Goal: Use online tool/utility: Utilize a website feature to perform a specific function

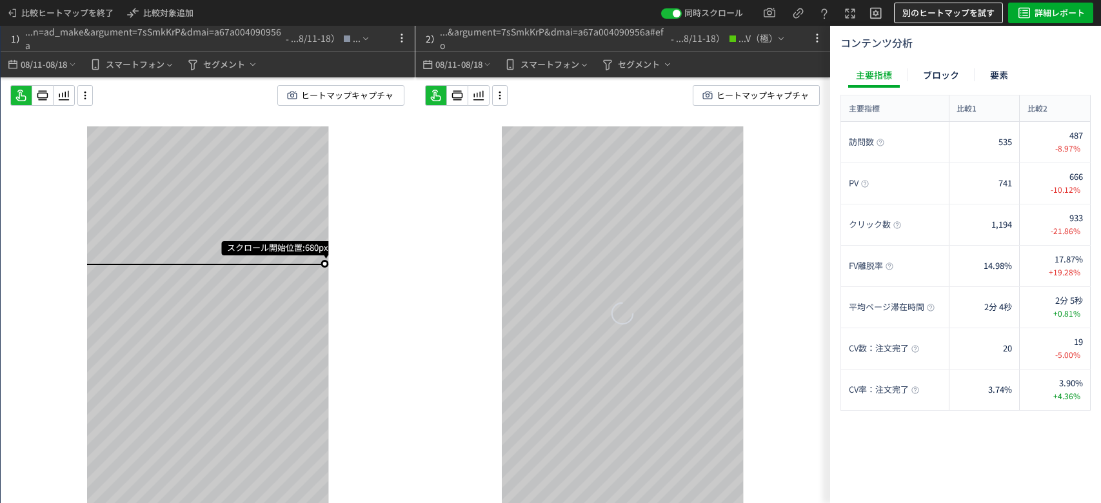
click at [930, 11] on span "別のヒートマップを試す" at bounding box center [948, 13] width 92 height 21
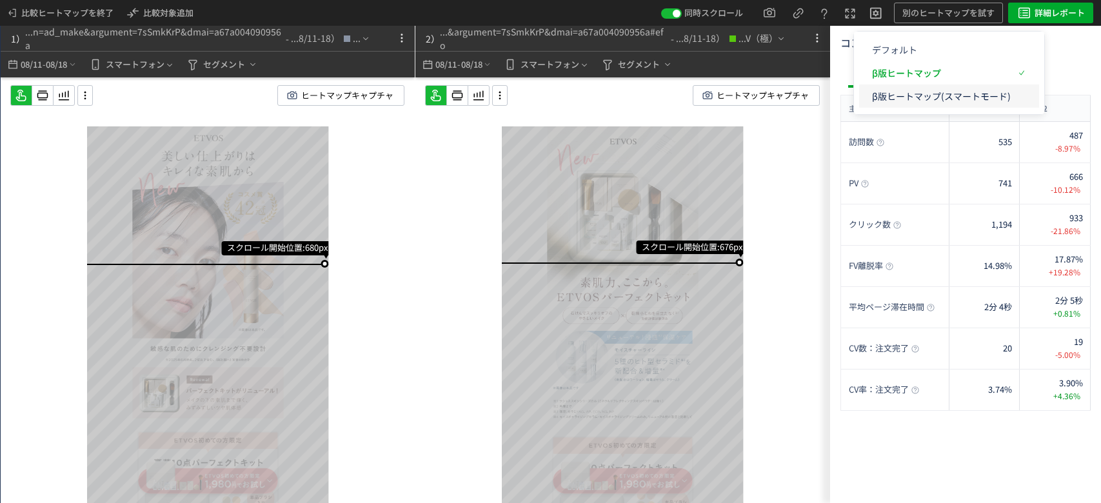
click at [915, 88] on p "β版ヒートマップ(スマートモード)" at bounding box center [941, 95] width 139 height 23
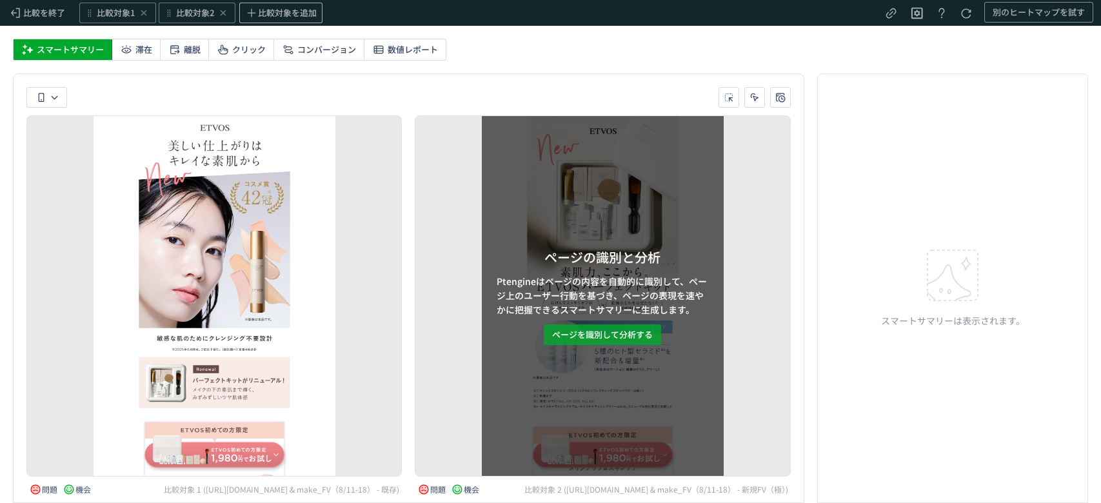
click at [626, 335] on span "ページを識別して分析する" at bounding box center [602, 334] width 101 height 21
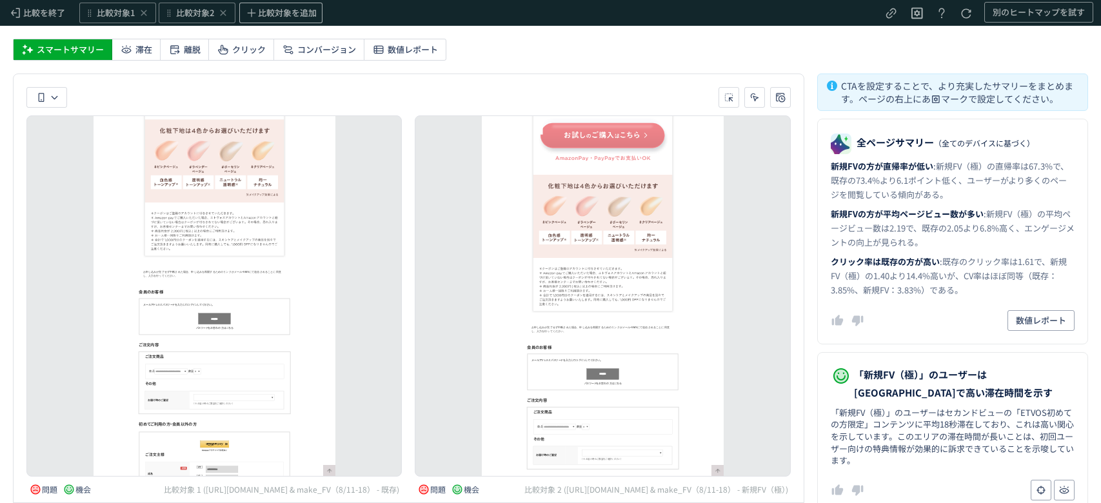
scroll to position [30798, 0]
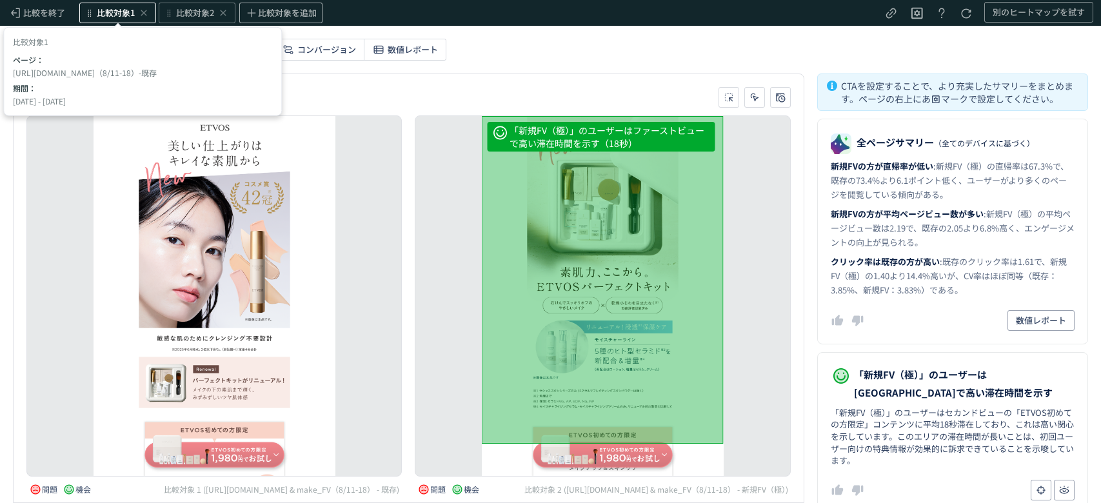
click at [119, 18] on span "比較対象1" at bounding box center [116, 13] width 38 height 12
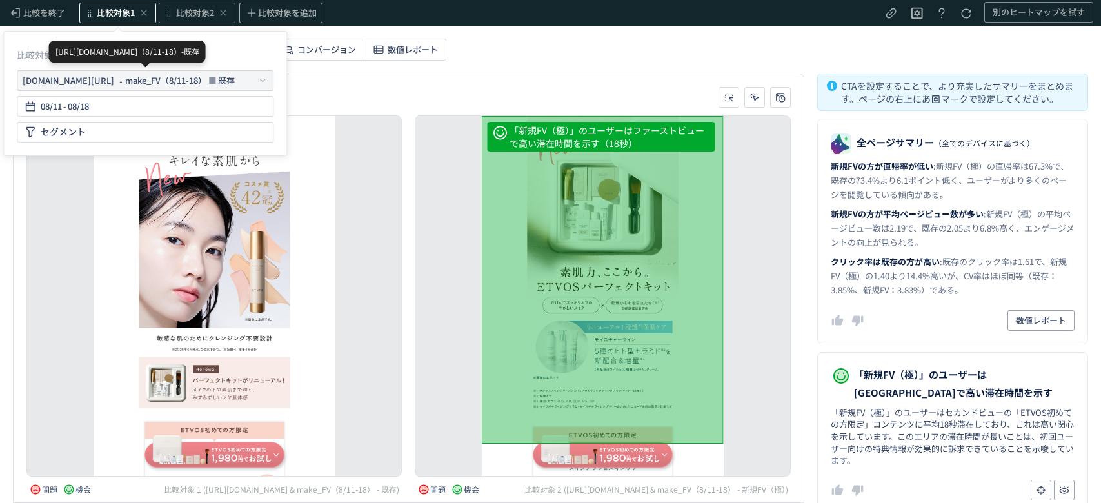
click at [114, 84] on div "[URL][DOMAIN_NAME]" at bounding box center [69, 80] width 92 height 13
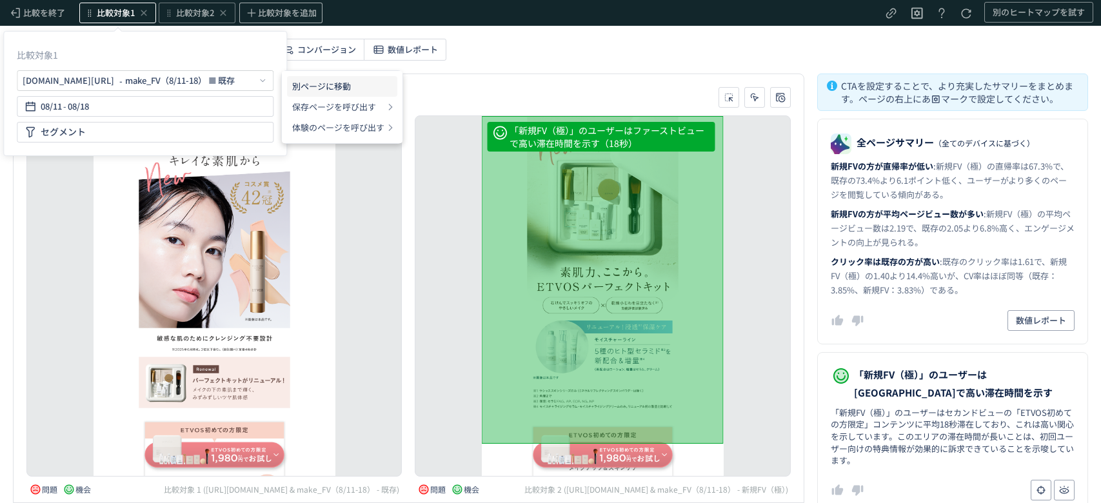
click at [304, 97] on li "別ページに移動" at bounding box center [342, 107] width 110 height 21
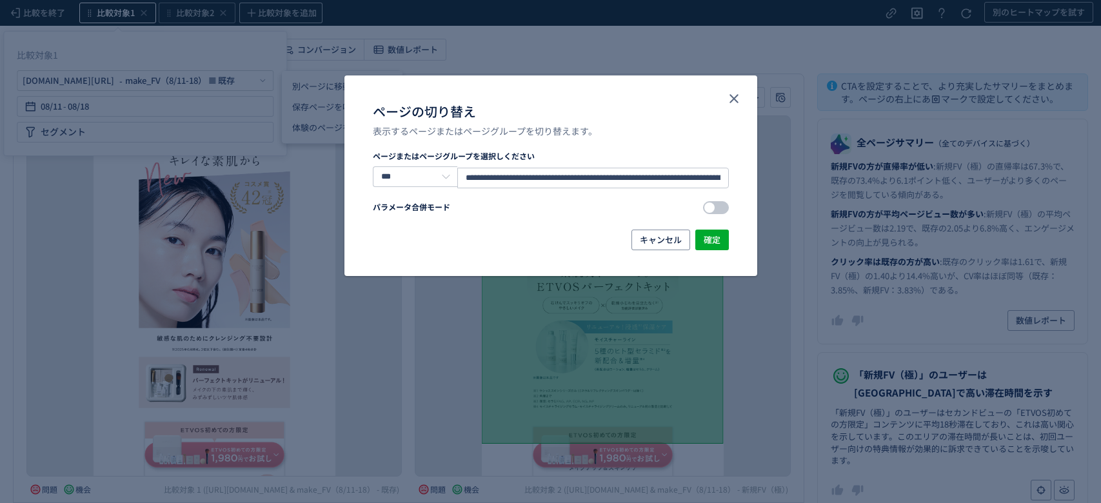
click at [718, 206] on span "ページの切り替え" at bounding box center [716, 207] width 26 height 13
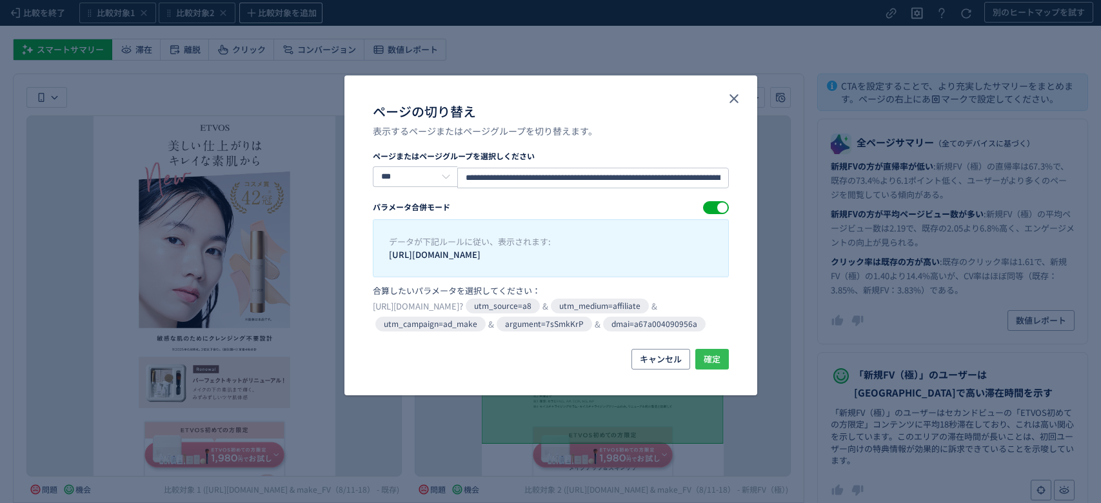
click at [713, 369] on span "確定" at bounding box center [712, 359] width 17 height 21
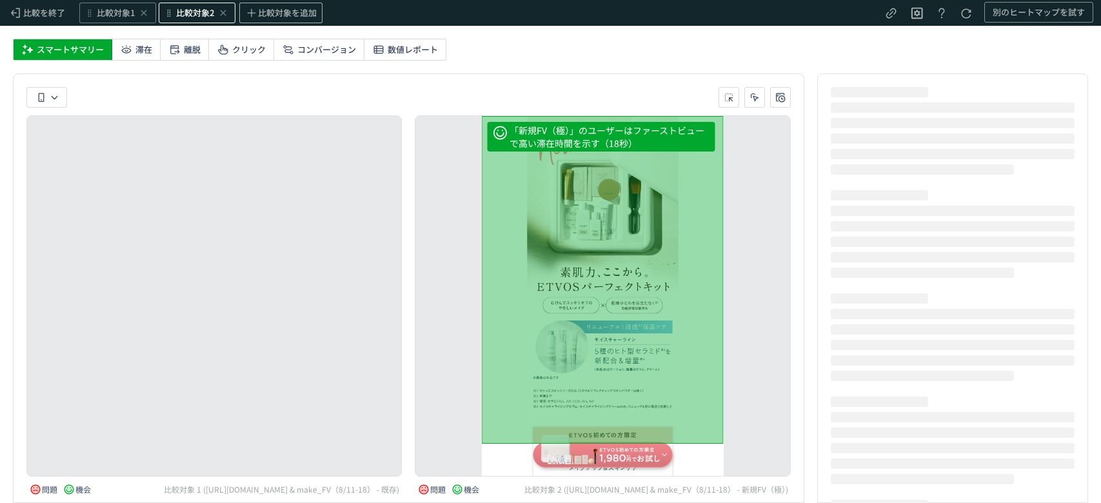
click at [195, 15] on span "比較対象2" at bounding box center [195, 13] width 38 height 12
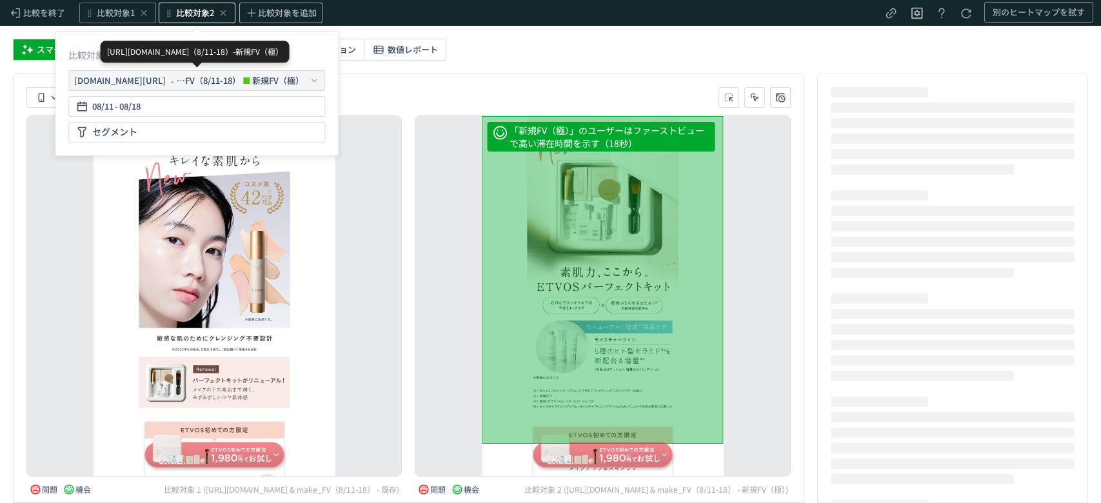
scroll to position [0, 0]
click at [189, 79] on div "[URL][DOMAIN_NAME] - make_FV（8/11-18） 新規FV（極）" at bounding box center [189, 80] width 230 height 13
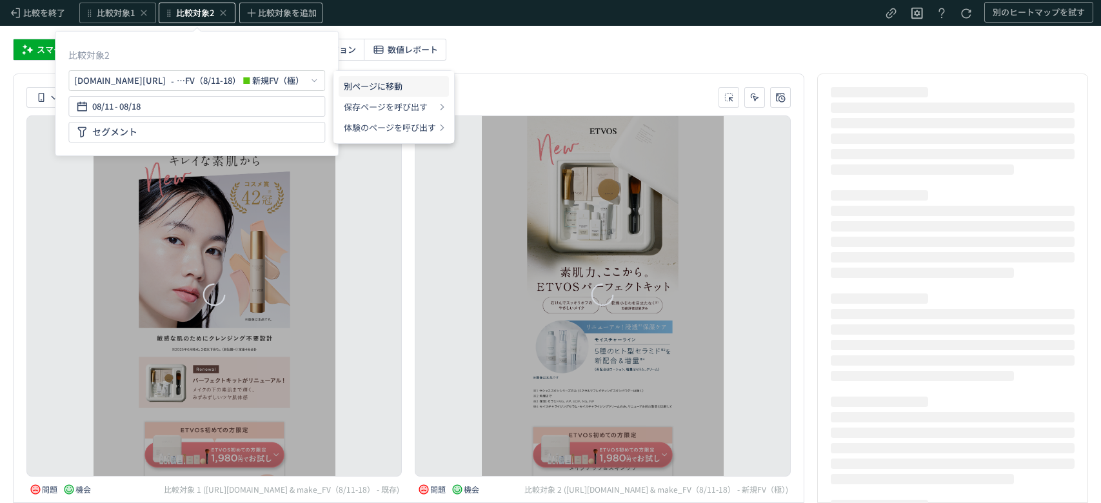
click at [358, 97] on li "別ページに移動" at bounding box center [394, 107] width 110 height 21
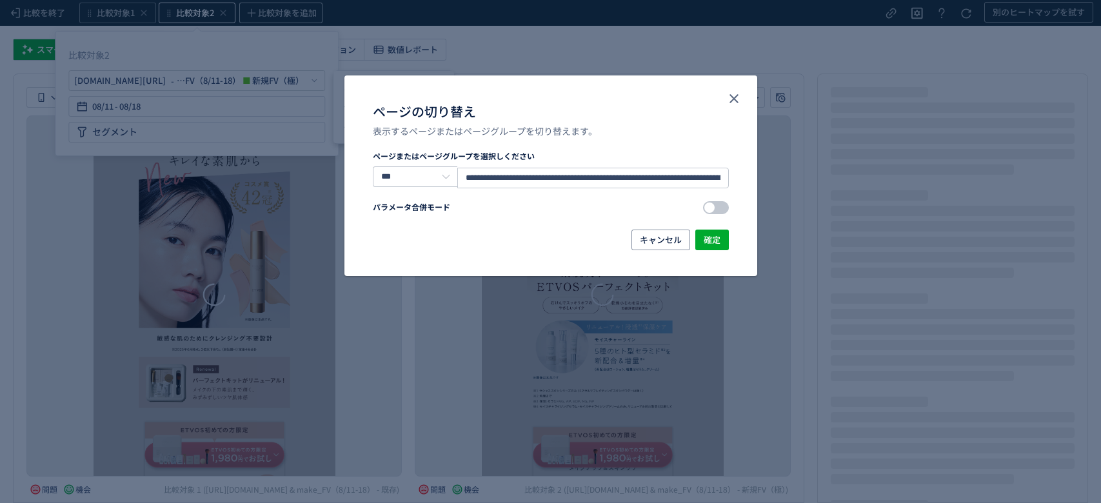
click at [717, 205] on span "ページの切り替え" at bounding box center [716, 207] width 26 height 13
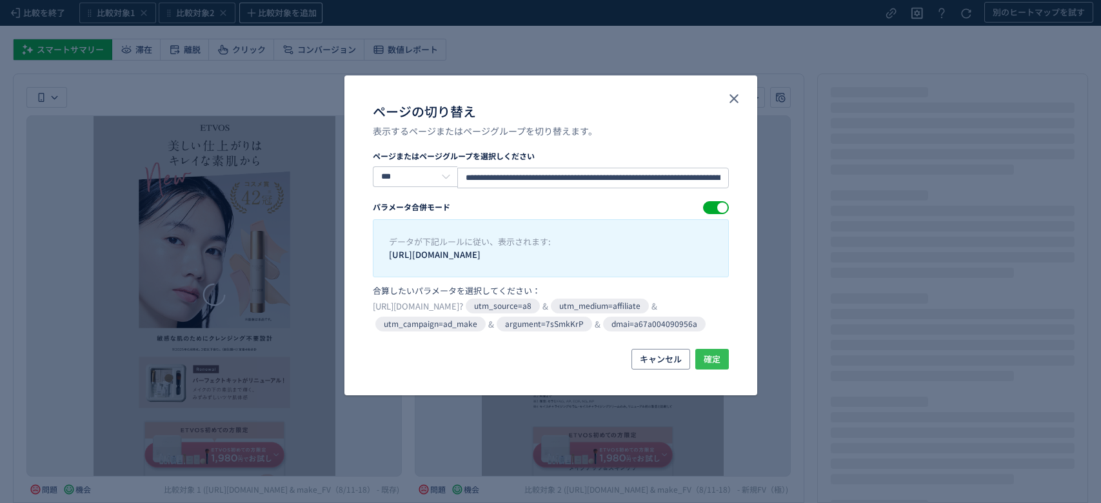
click at [700, 370] on button "確定" at bounding box center [712, 359] width 34 height 21
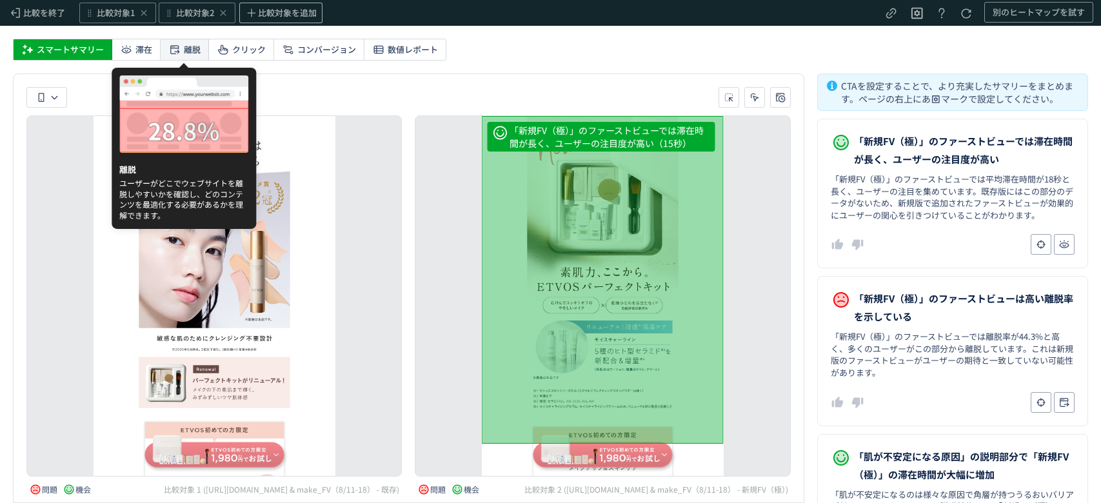
click at [197, 54] on span "離脱" at bounding box center [192, 49] width 17 height 21
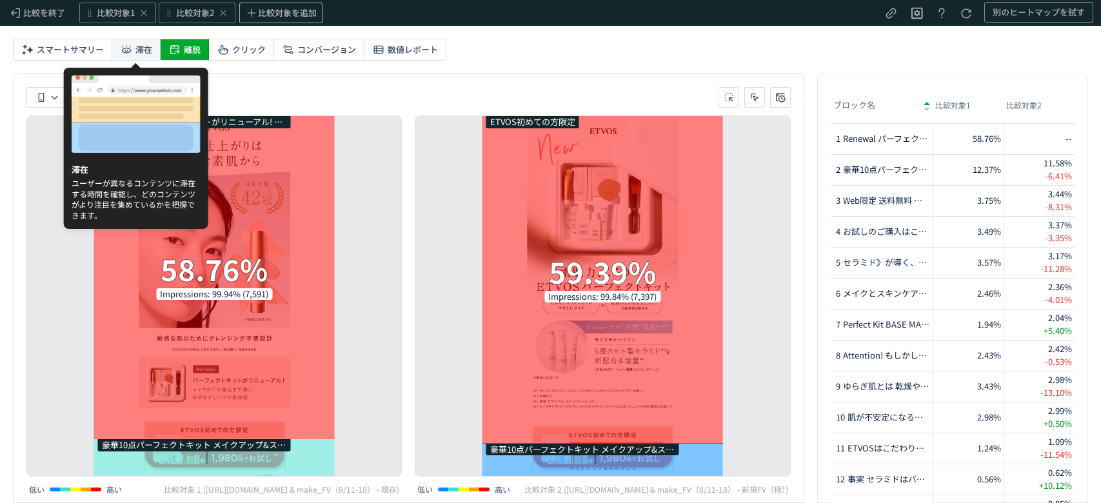
click at [138, 51] on span "滞在" at bounding box center [143, 49] width 17 height 21
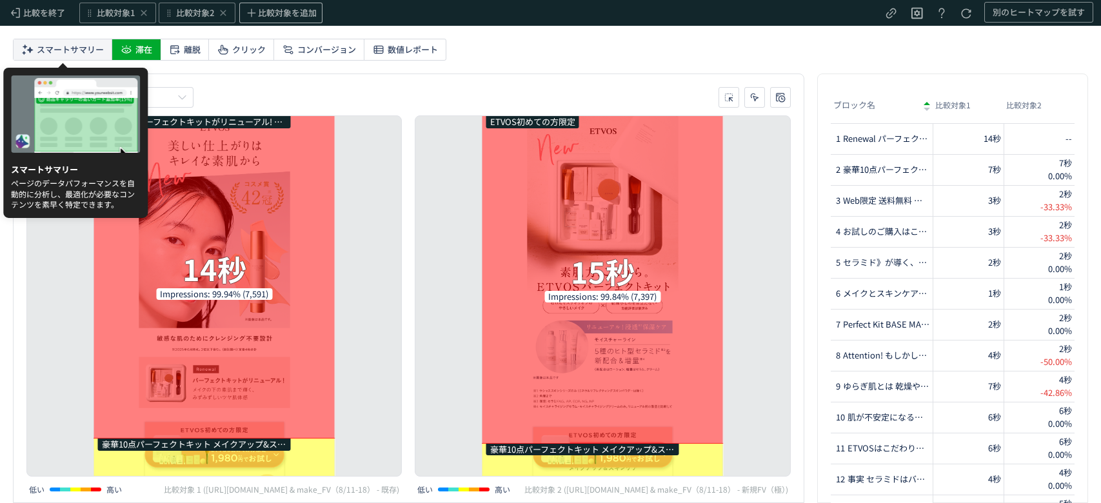
click at [67, 45] on span "スマートサマリー" at bounding box center [70, 49] width 67 height 21
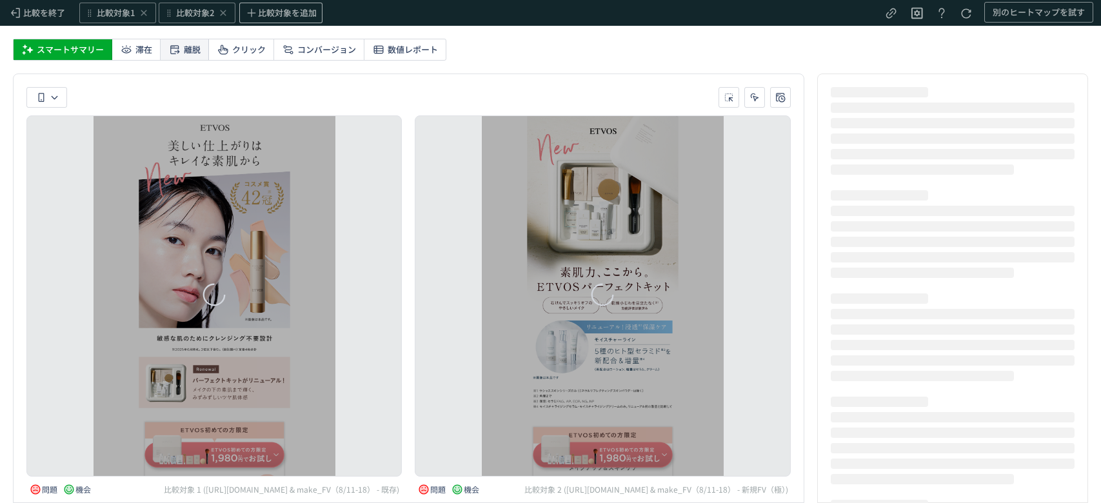
click at [186, 45] on span "離脱" at bounding box center [192, 49] width 17 height 21
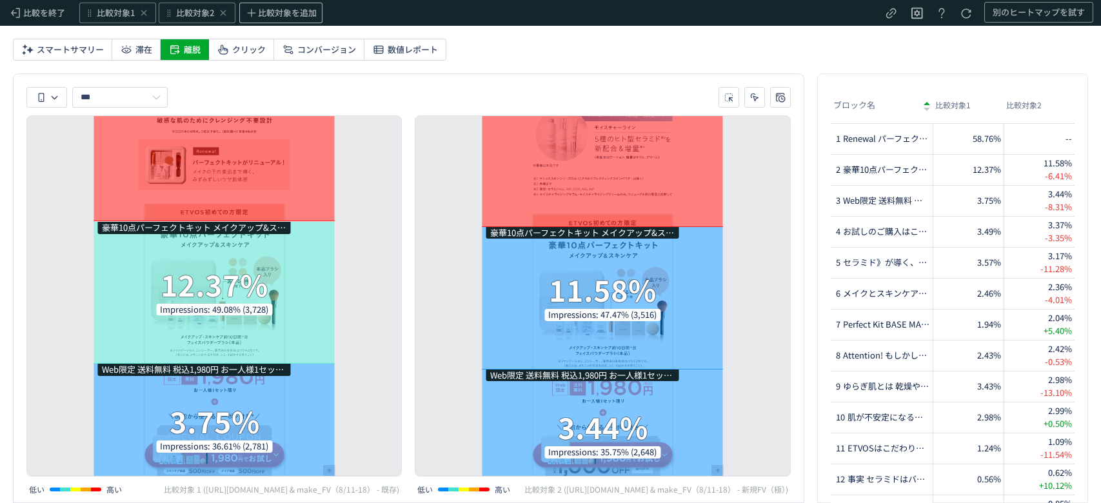
scroll to position [697, 0]
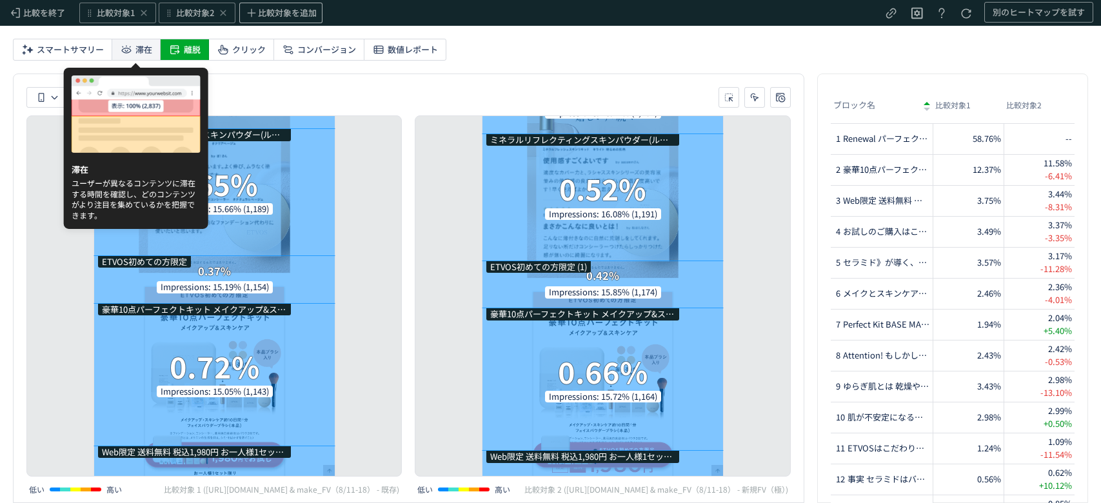
click at [124, 52] on icon at bounding box center [126, 49] width 13 height 13
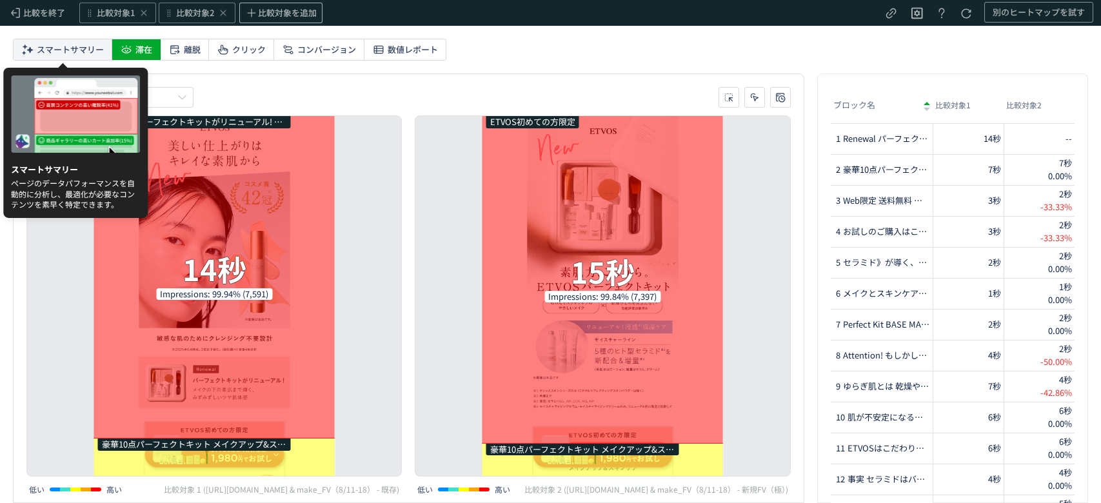
click at [52, 49] on span "スマートサマリー" at bounding box center [70, 49] width 67 height 21
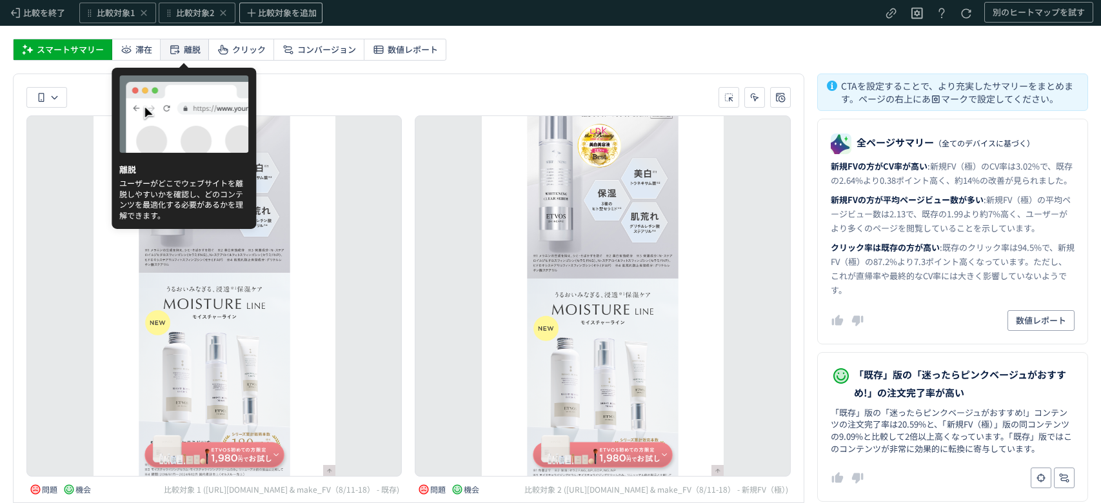
click at [184, 55] on span "離脱" at bounding box center [192, 49] width 17 height 21
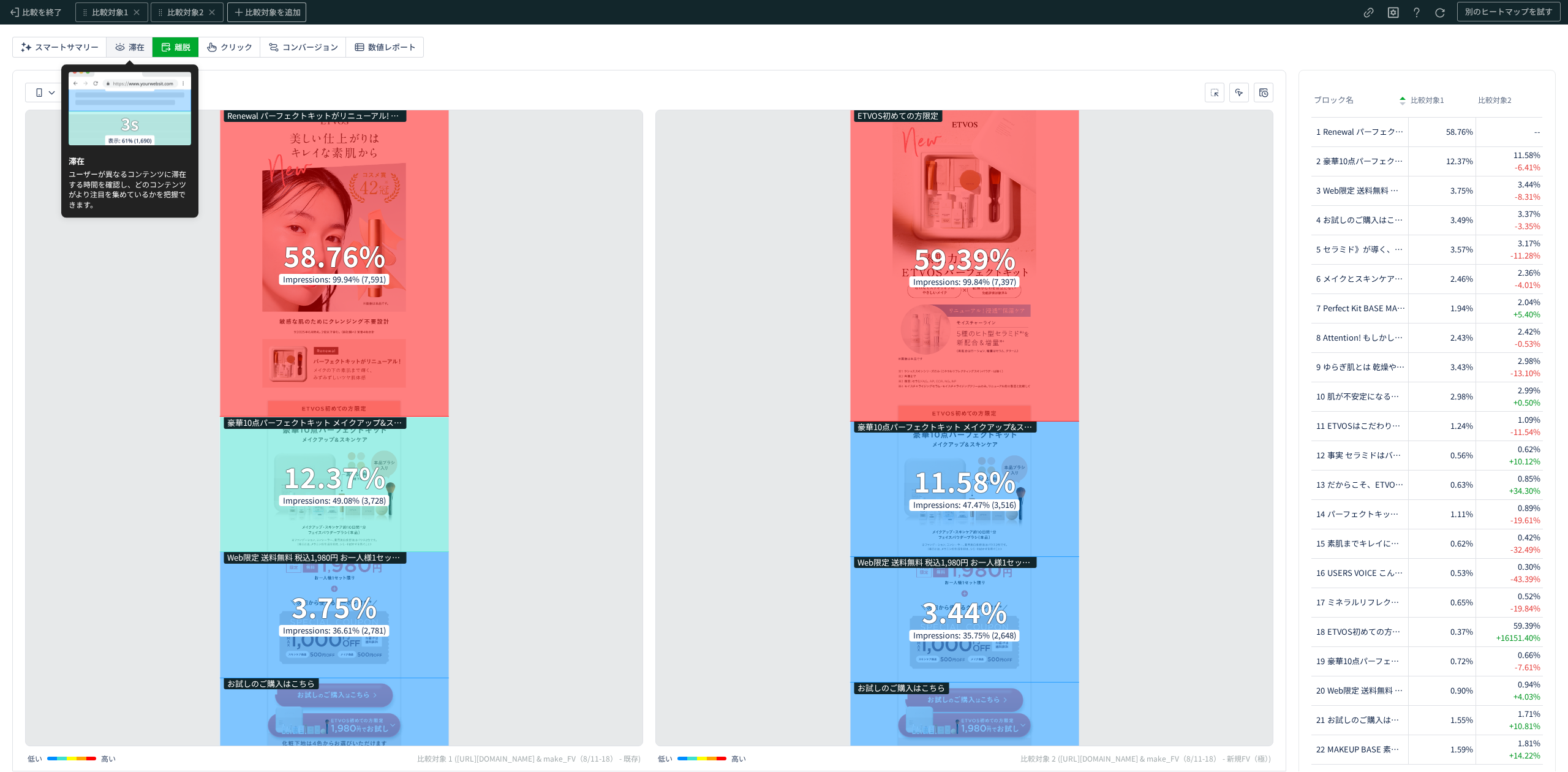
click at [143, 51] on span "滞在" at bounding box center [136, 47] width 16 height 20
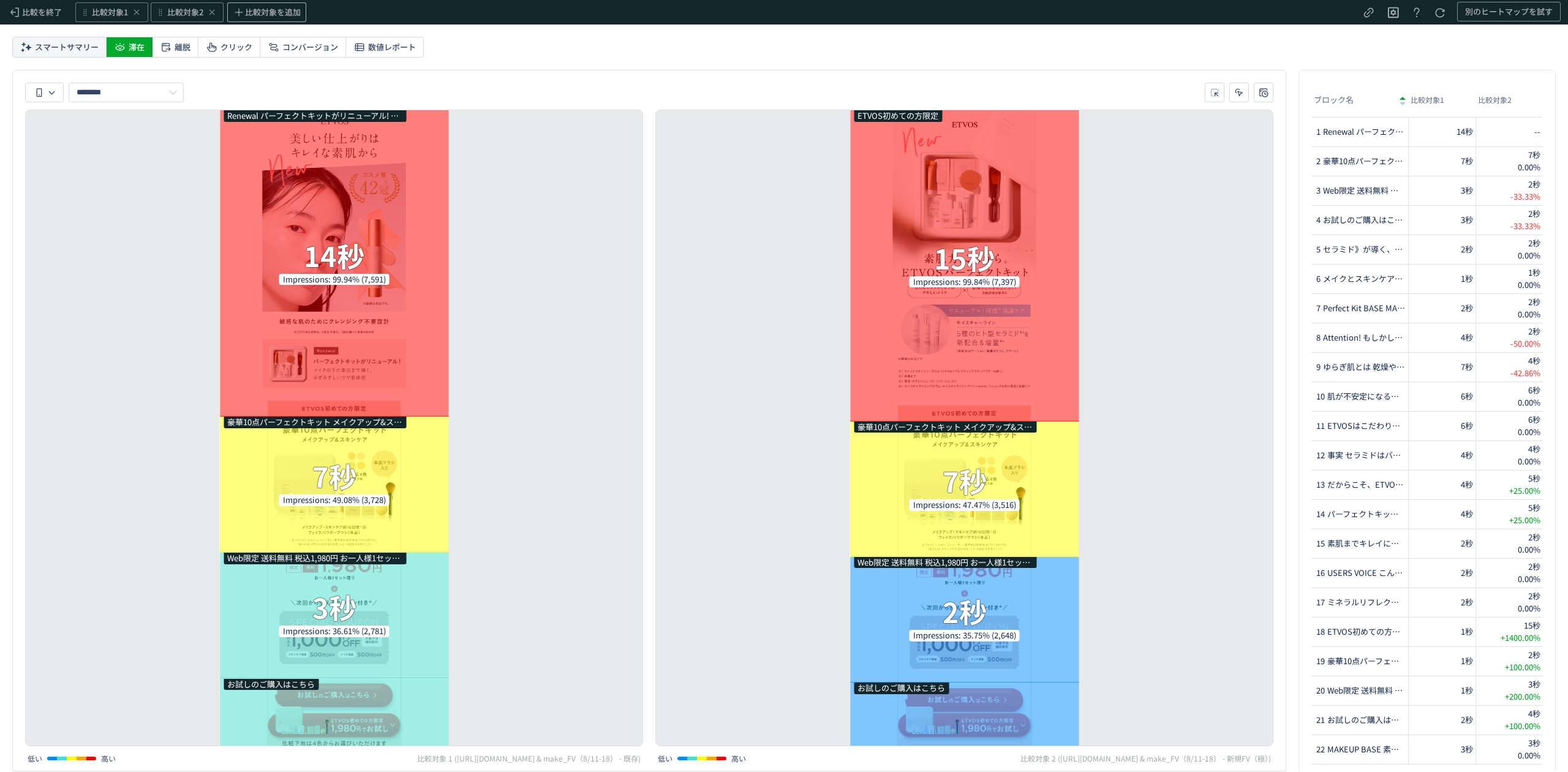
click at [57, 47] on span "スマートサマリー" at bounding box center [66, 47] width 64 height 20
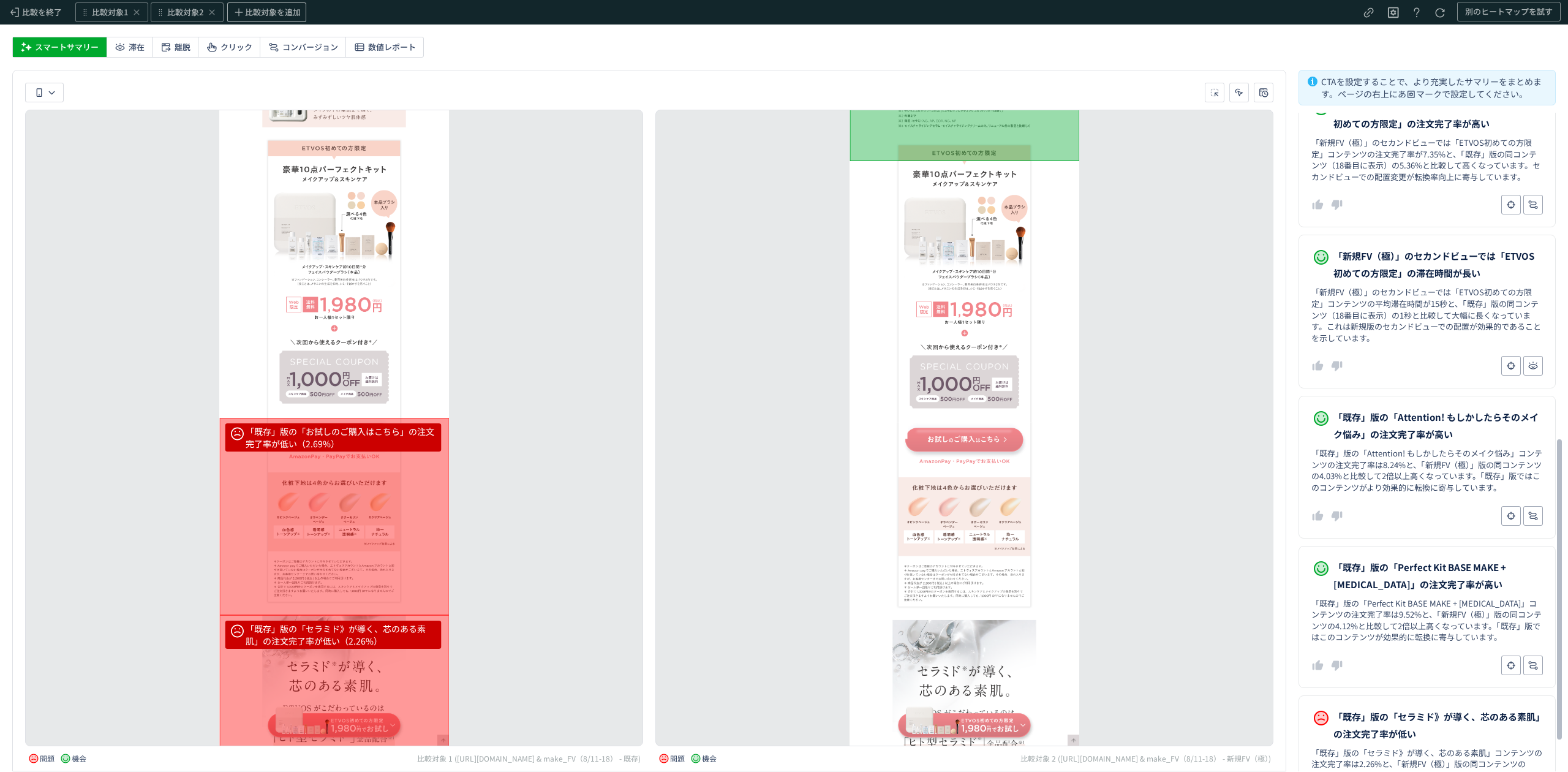
scroll to position [725, 0]
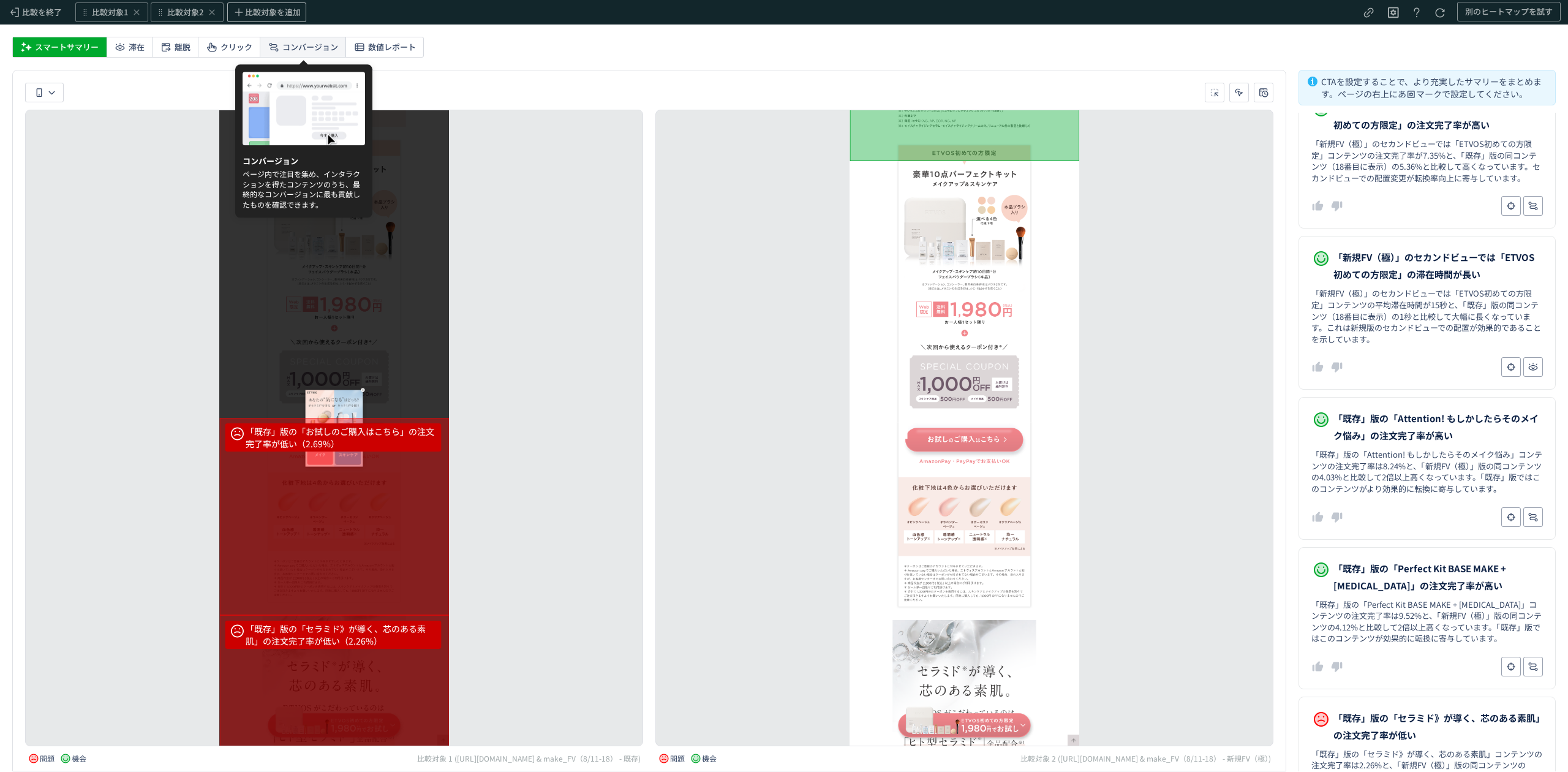
click at [327, 46] on span "コンバージョン" at bounding box center [310, 47] width 56 height 20
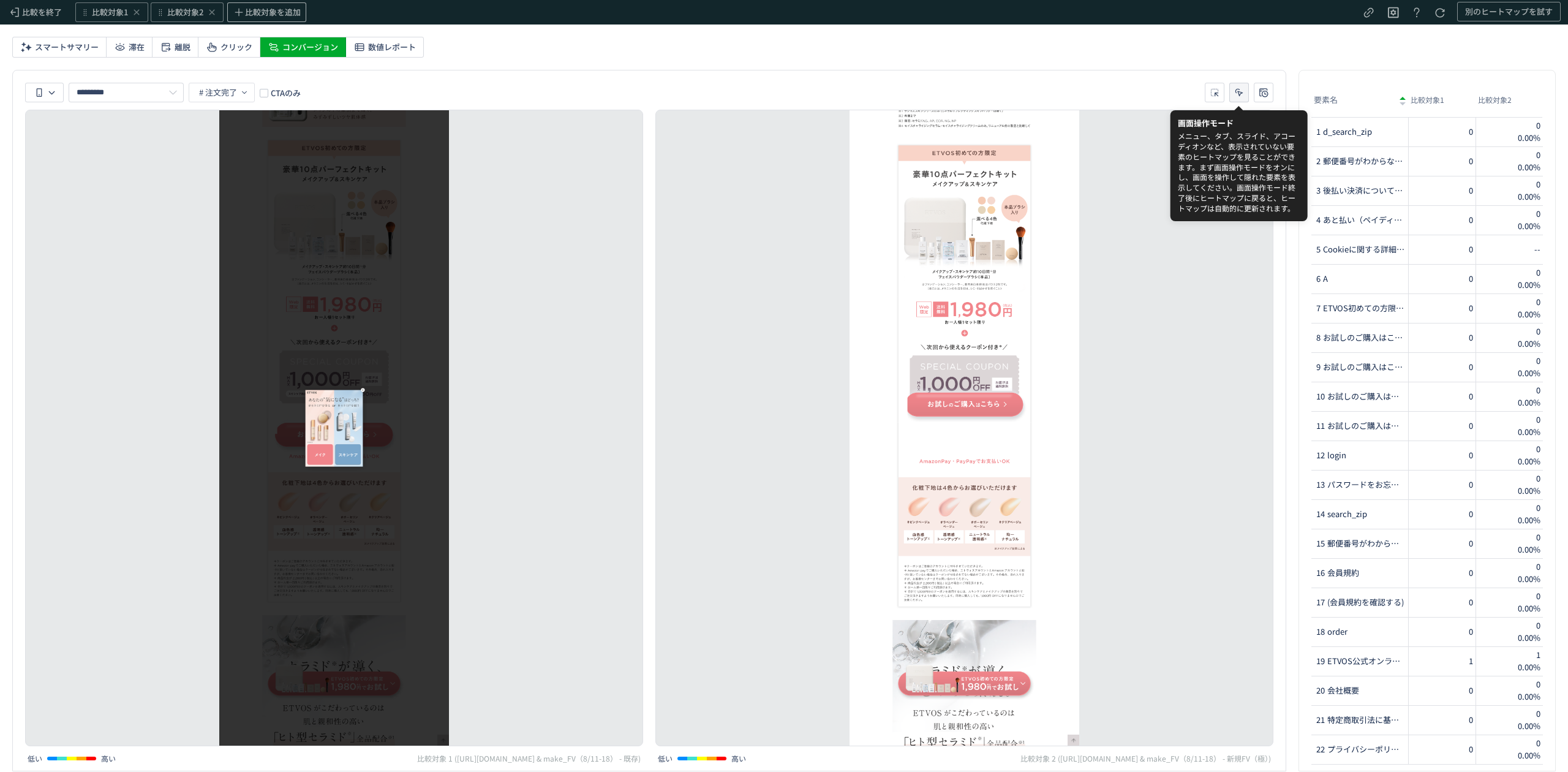
click at [1045, 94] on icon "heatmap-toolbar-container" at bounding box center [1238, 92] width 12 height 12
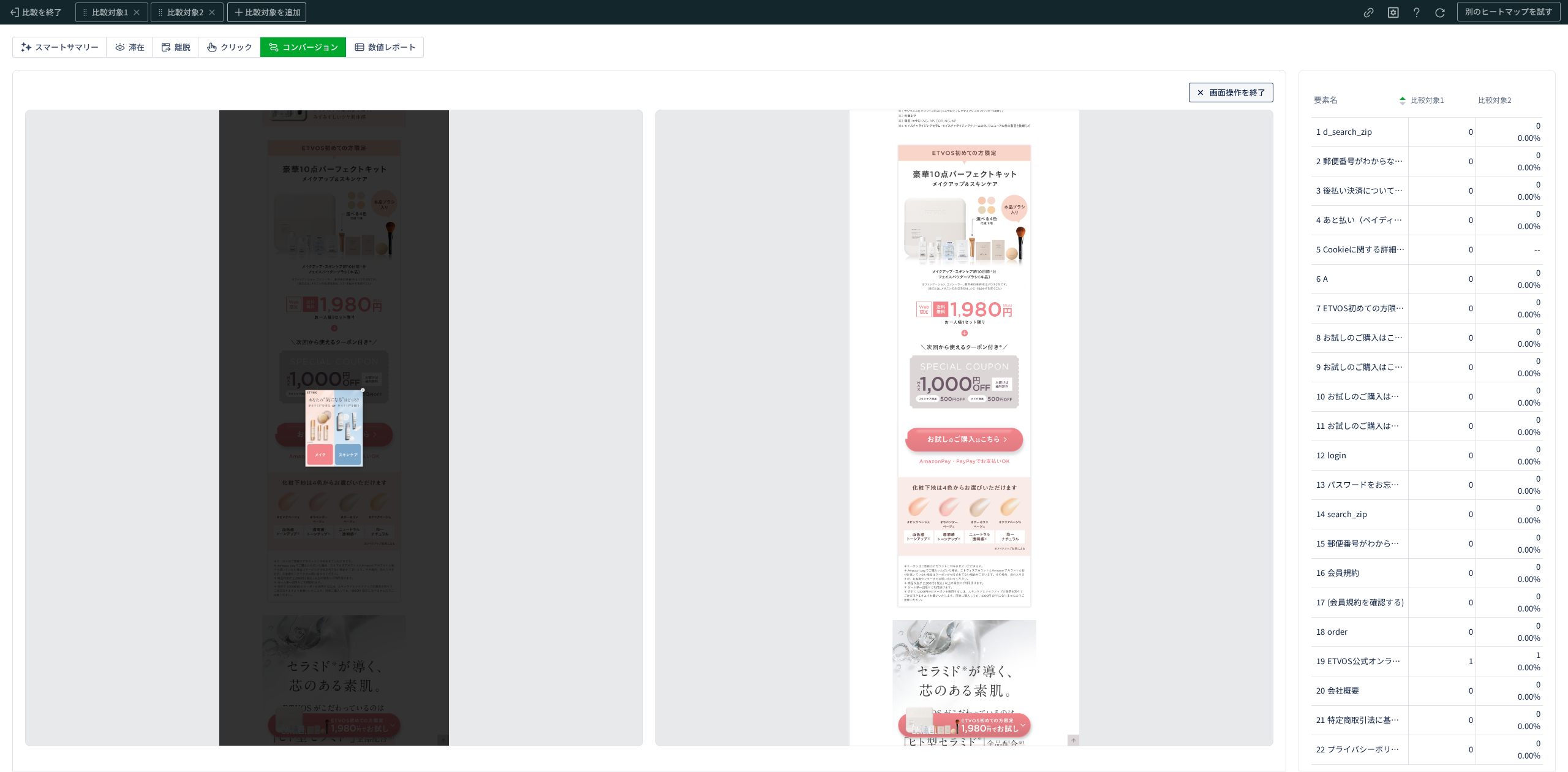
click at [1045, 89] on icon "heatmap-toolbar-container" at bounding box center [1201, 93] width 13 height 13
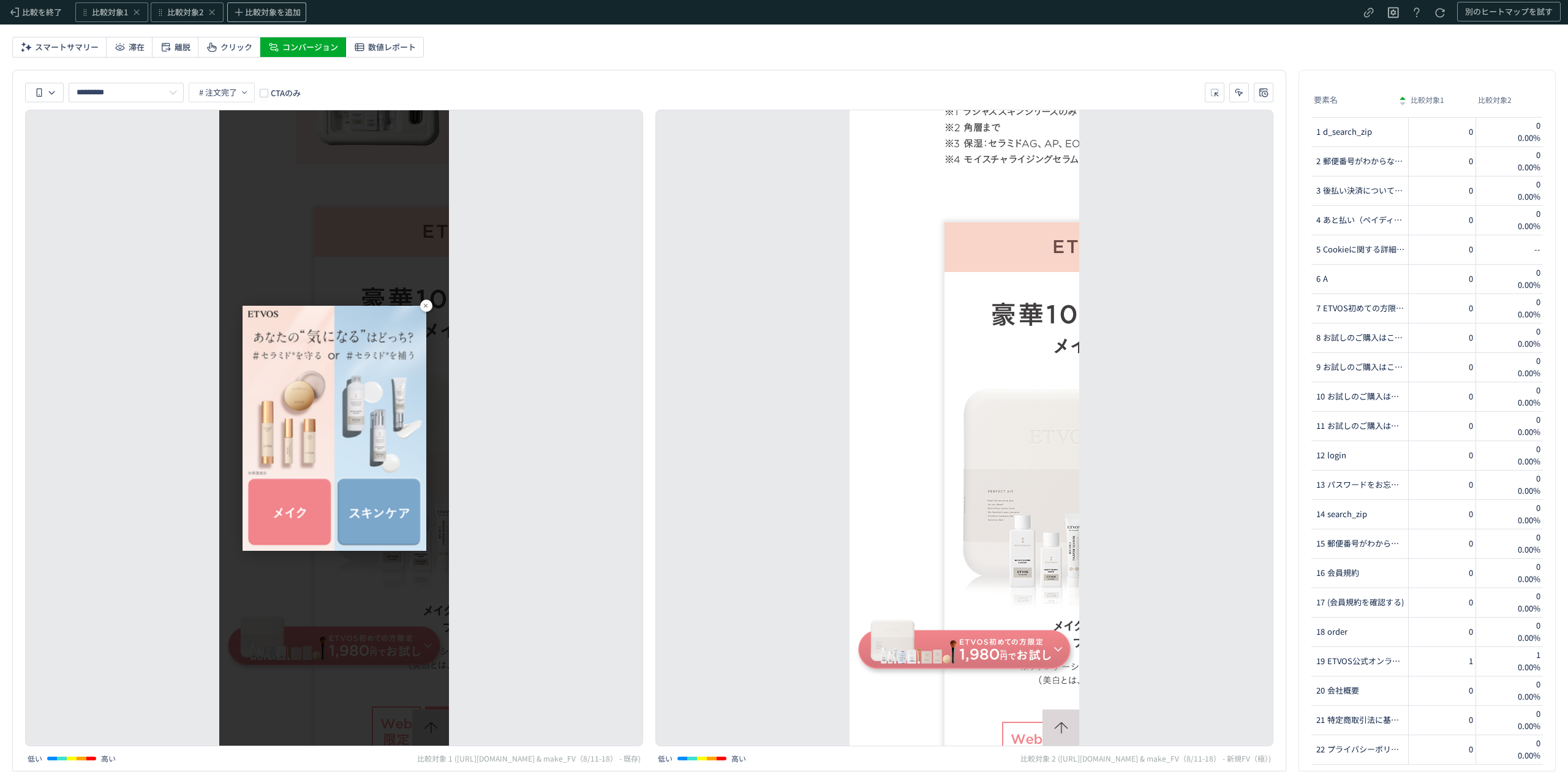
click at [425, 306] on icon at bounding box center [425, 306] width 7 height 7
click at [27, 12] on span "比較を終了" at bounding box center [42, 12] width 40 height 11
